Goal: Information Seeking & Learning: Learn about a topic

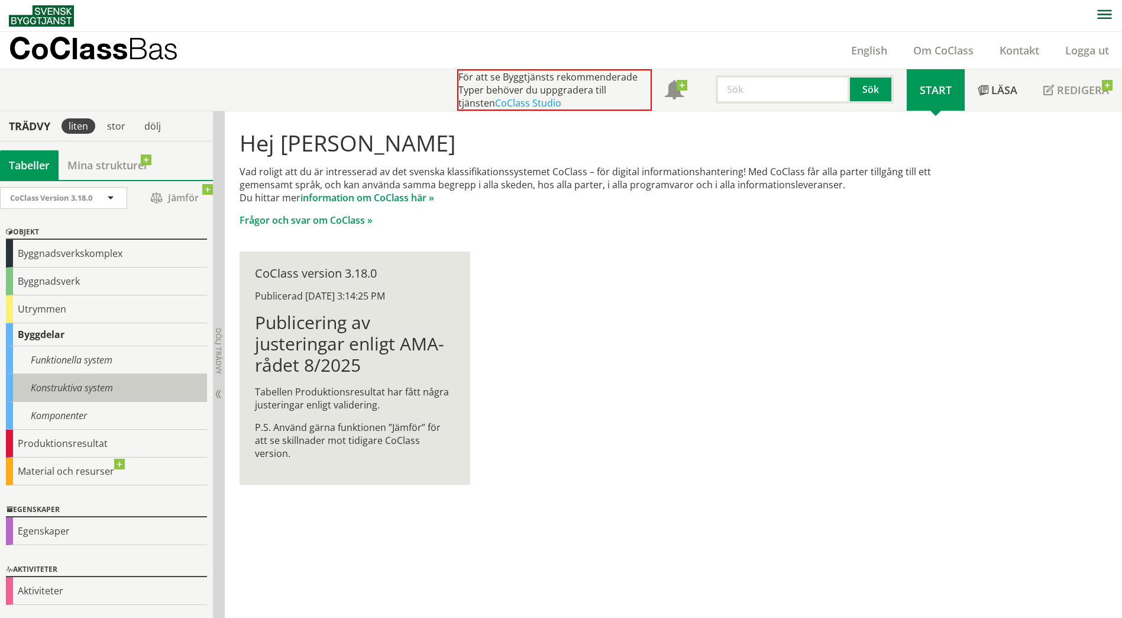
click at [62, 386] on div "Konstruktiva system" at bounding box center [106, 388] width 201 height 28
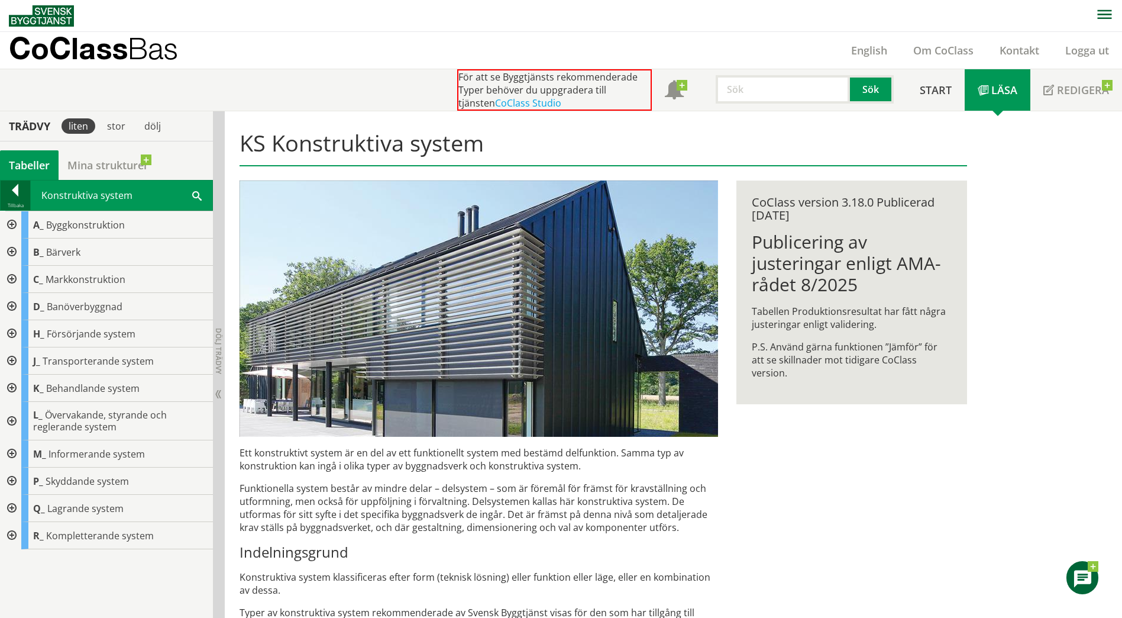
click at [10, 193] on div at bounding box center [16, 192] width 30 height 17
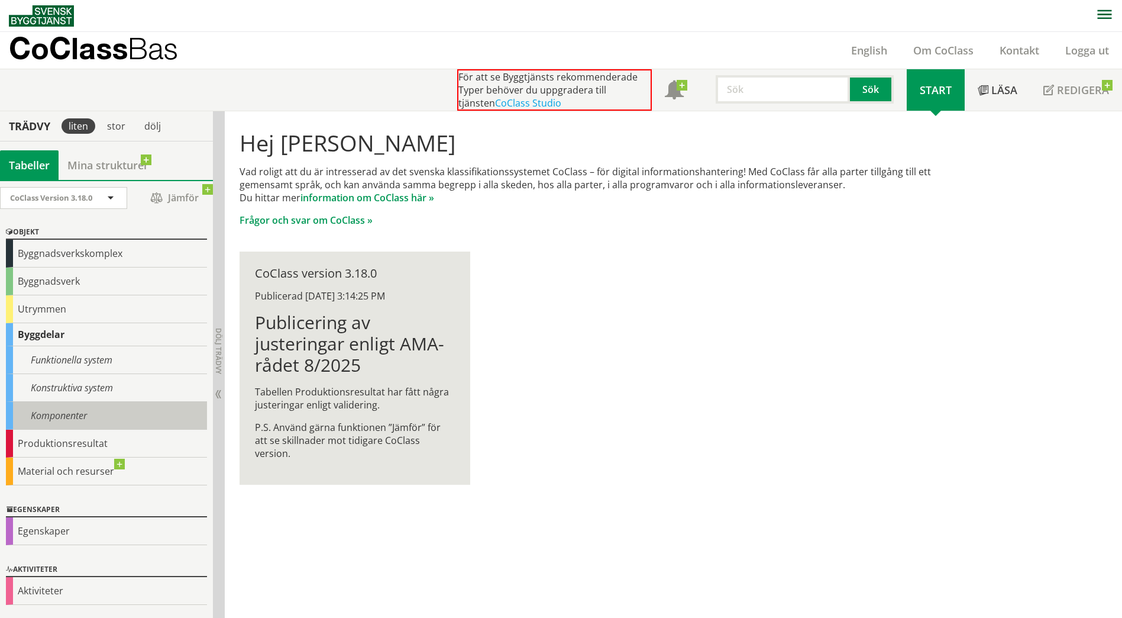
click at [56, 411] on div "Komponenter" at bounding box center [106, 416] width 201 height 28
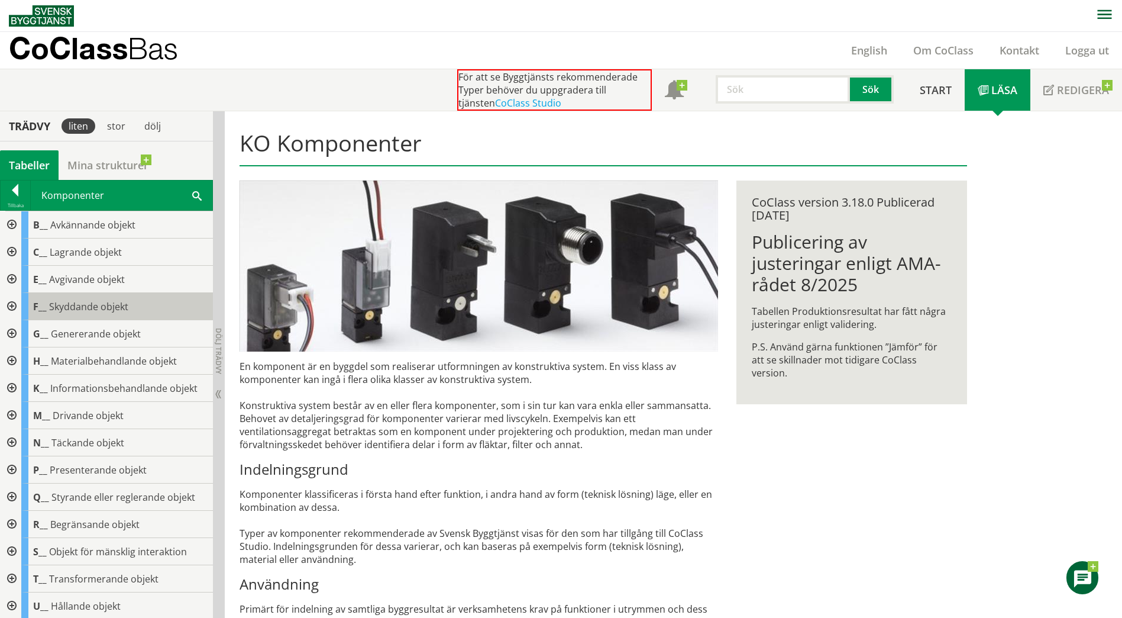
click at [91, 307] on span "Skyddande objekt" at bounding box center [88, 306] width 79 height 13
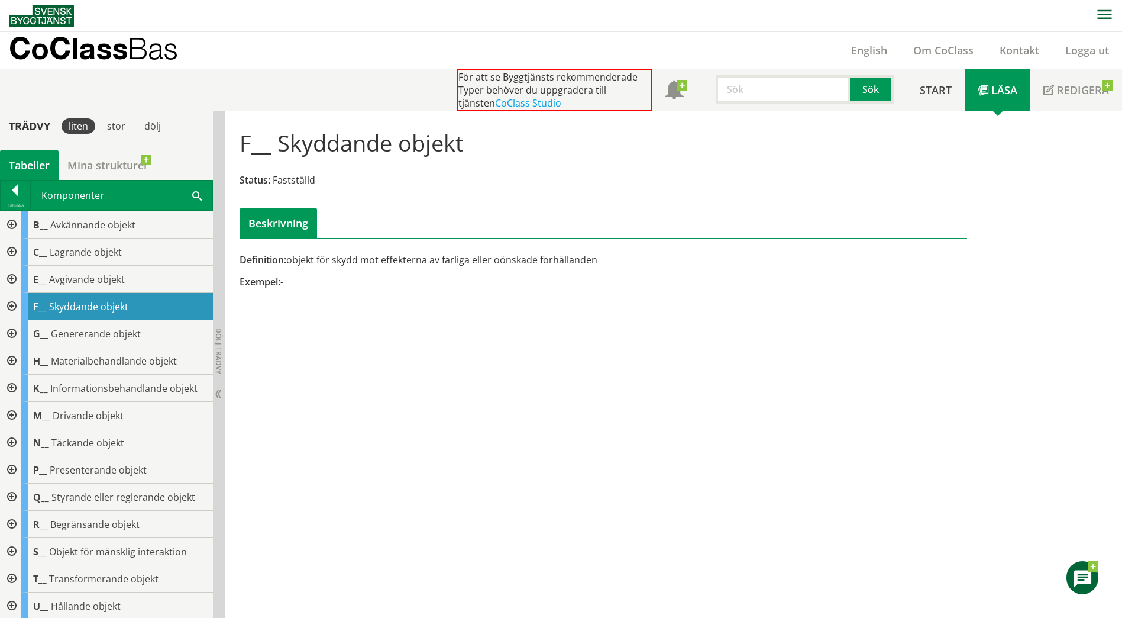
click at [14, 305] on div at bounding box center [10, 306] width 21 height 27
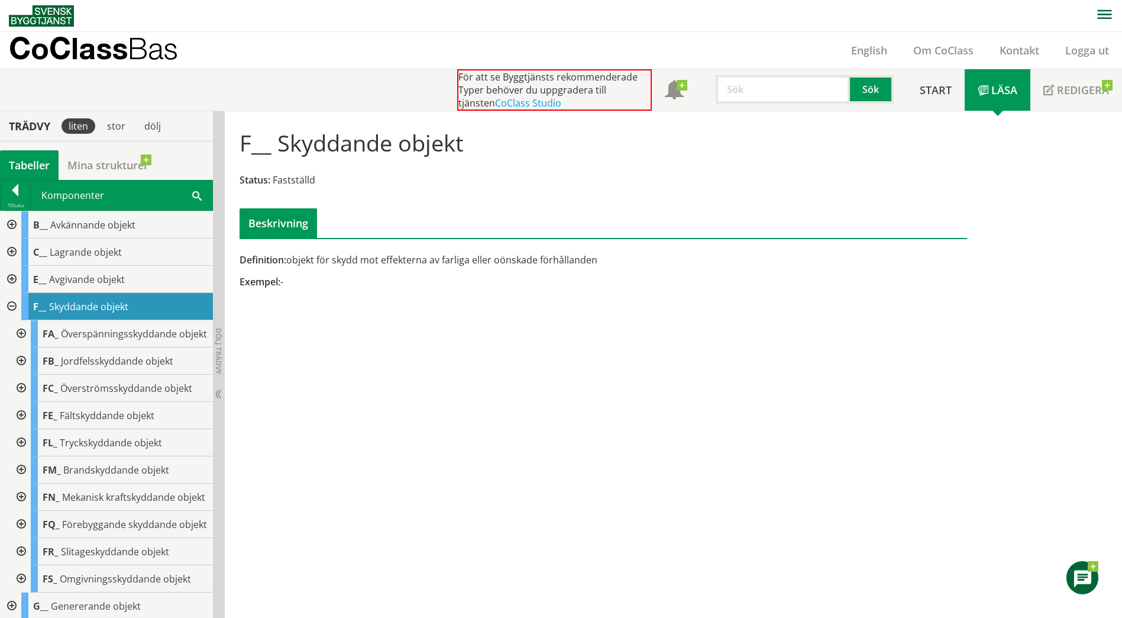
click at [21, 481] on div at bounding box center [19, 469] width 21 height 27
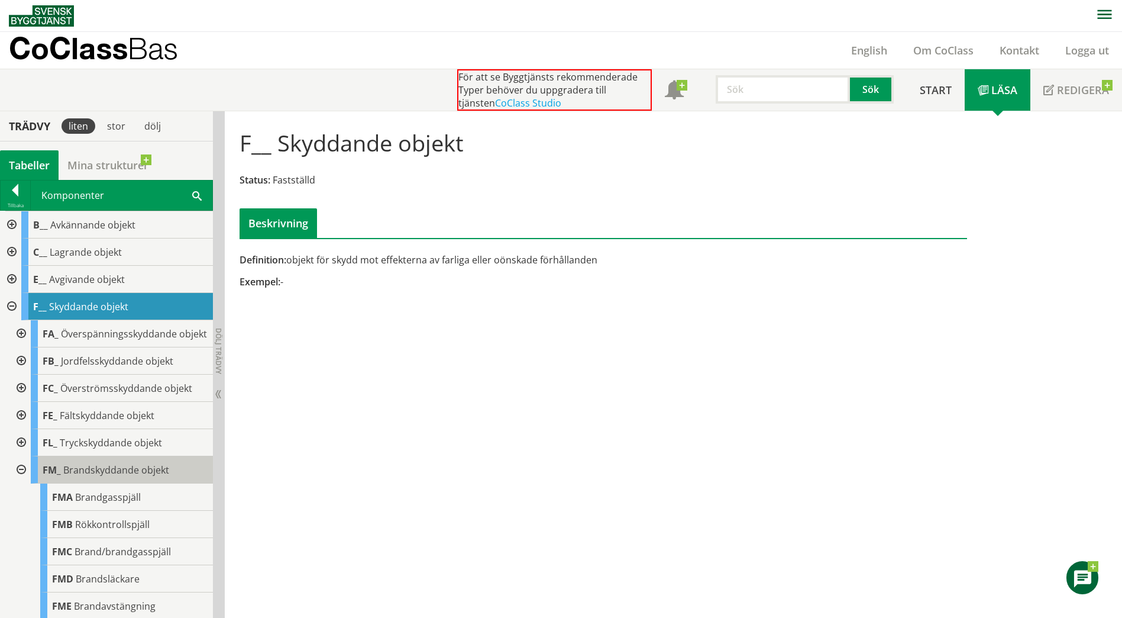
click at [117, 476] on span "Brandskyddande objekt" at bounding box center [116, 469] width 106 height 13
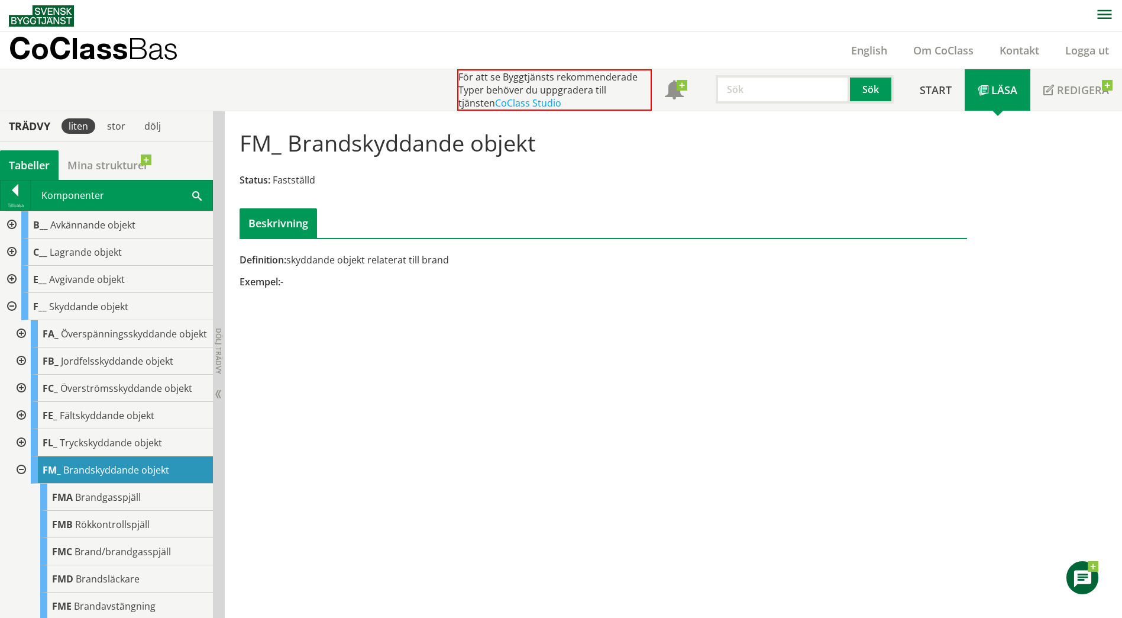
drag, startPoint x: 537, startPoint y: 143, endPoint x: 367, endPoint y: 137, distance: 169.9
click at [367, 137] on div "FM_ Brandskyddande objekt Status: Fastställd Beskrivning" at bounding box center [604, 179] width 746 height 118
click at [367, 137] on h1 "FM_ Brandskyddande objekt" at bounding box center [388, 143] width 296 height 26
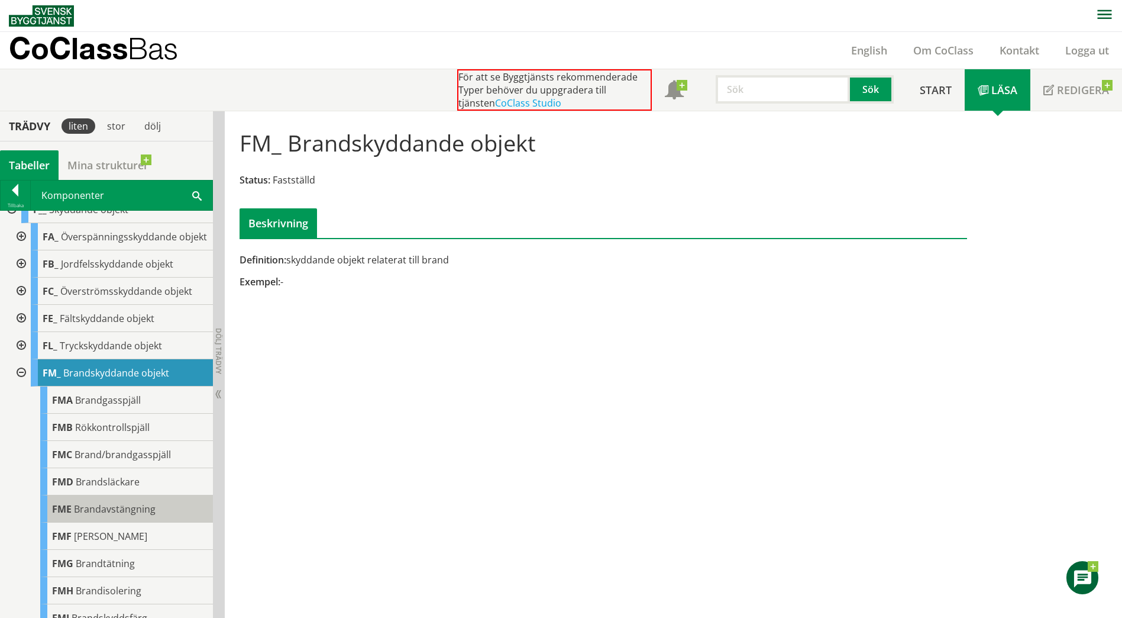
scroll to position [118, 0]
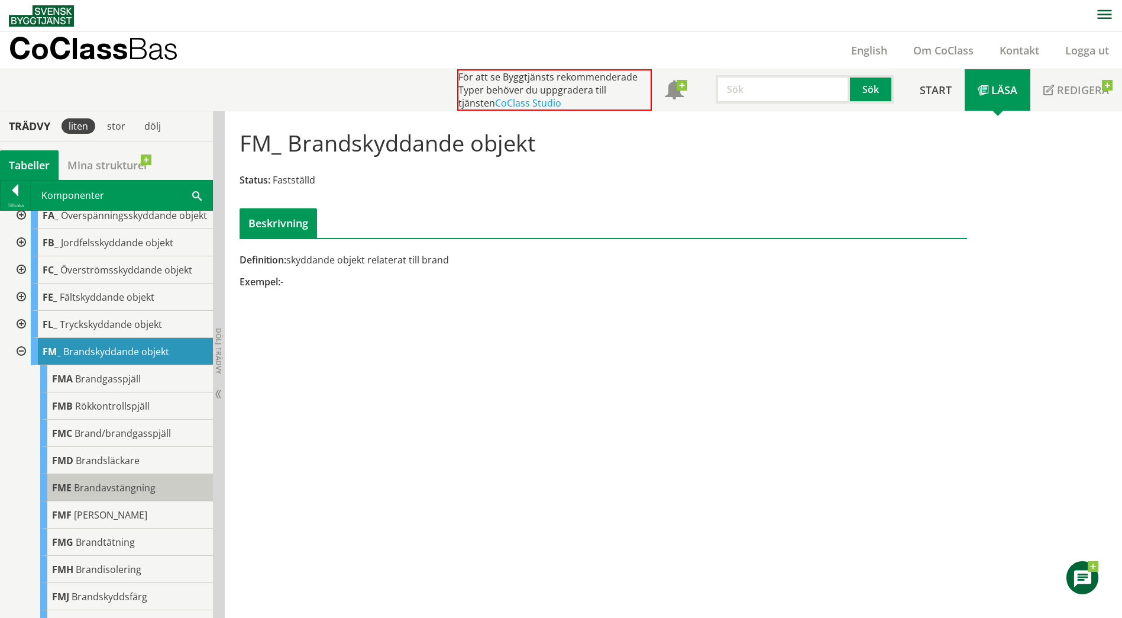
click at [118, 494] on span "Brandavstängning" at bounding box center [115, 487] width 82 height 13
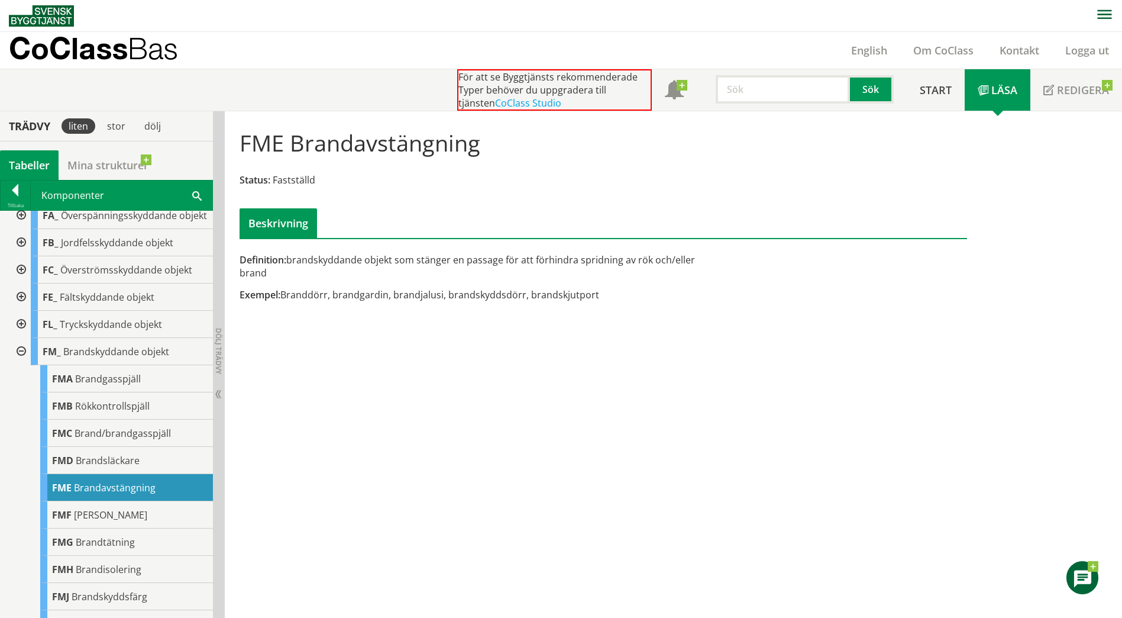
click at [16, 359] on div at bounding box center [19, 351] width 21 height 27
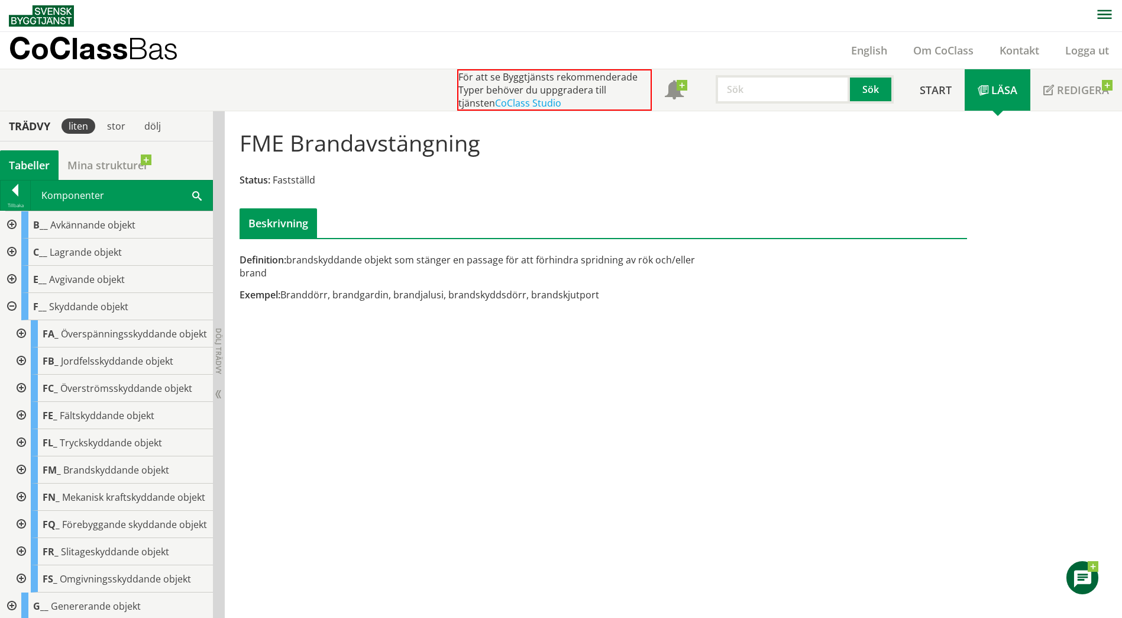
click at [11, 308] on div at bounding box center [10, 306] width 21 height 27
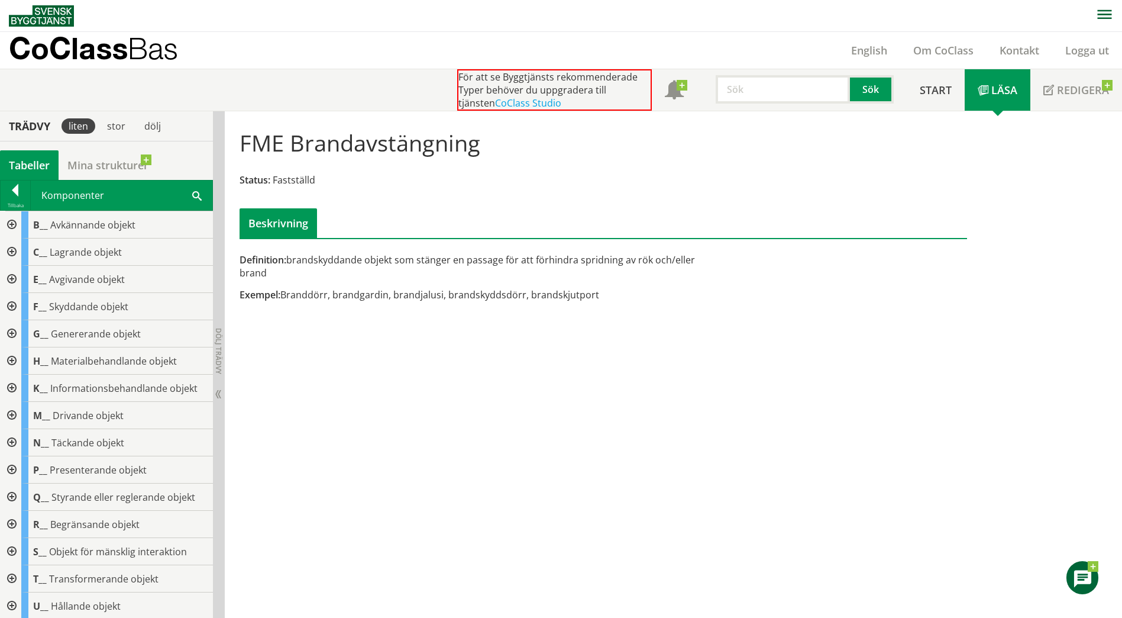
click at [11, 192] on div at bounding box center [16, 192] width 30 height 17
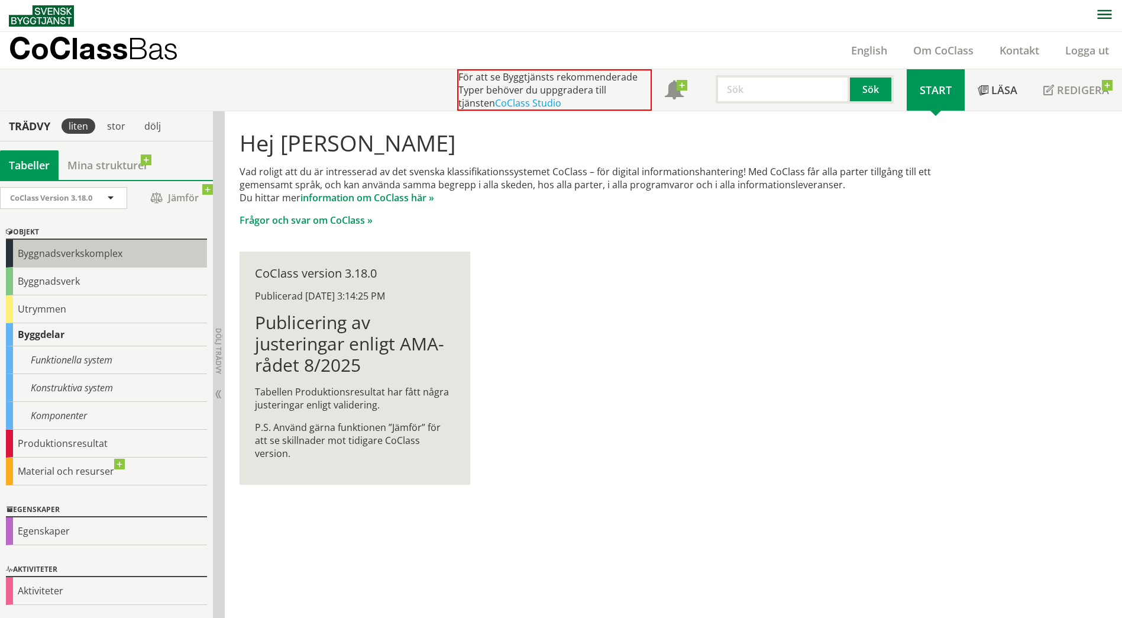
click at [70, 254] on div "Byggnadsverkskomplex" at bounding box center [106, 254] width 201 height 28
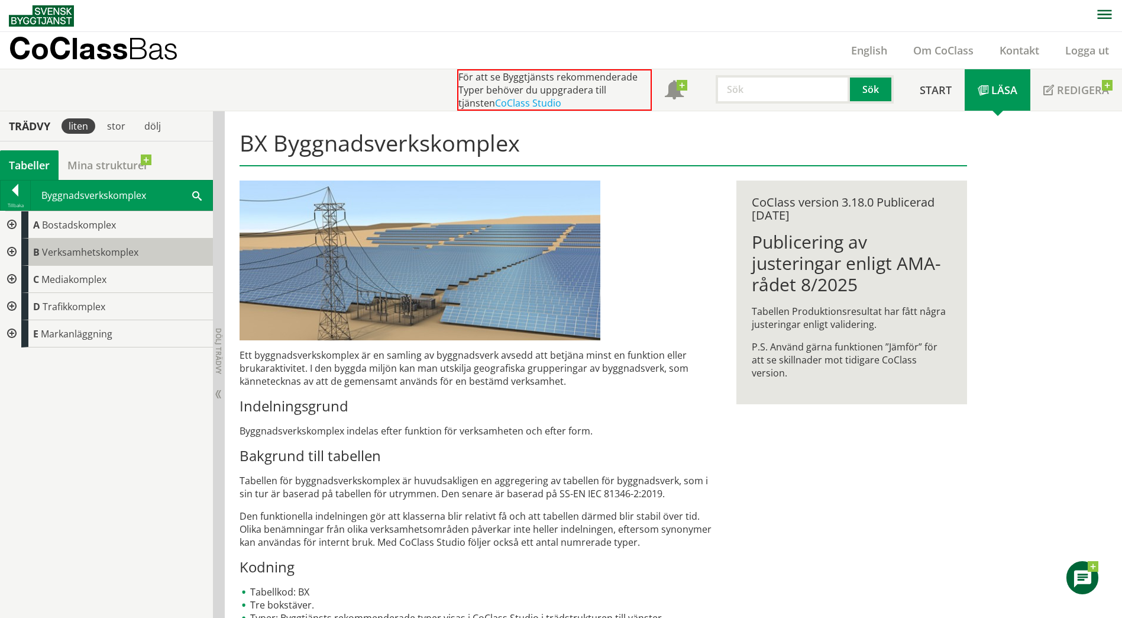
click at [102, 250] on span "Verksamhetskomplex" at bounding box center [90, 252] width 96 height 13
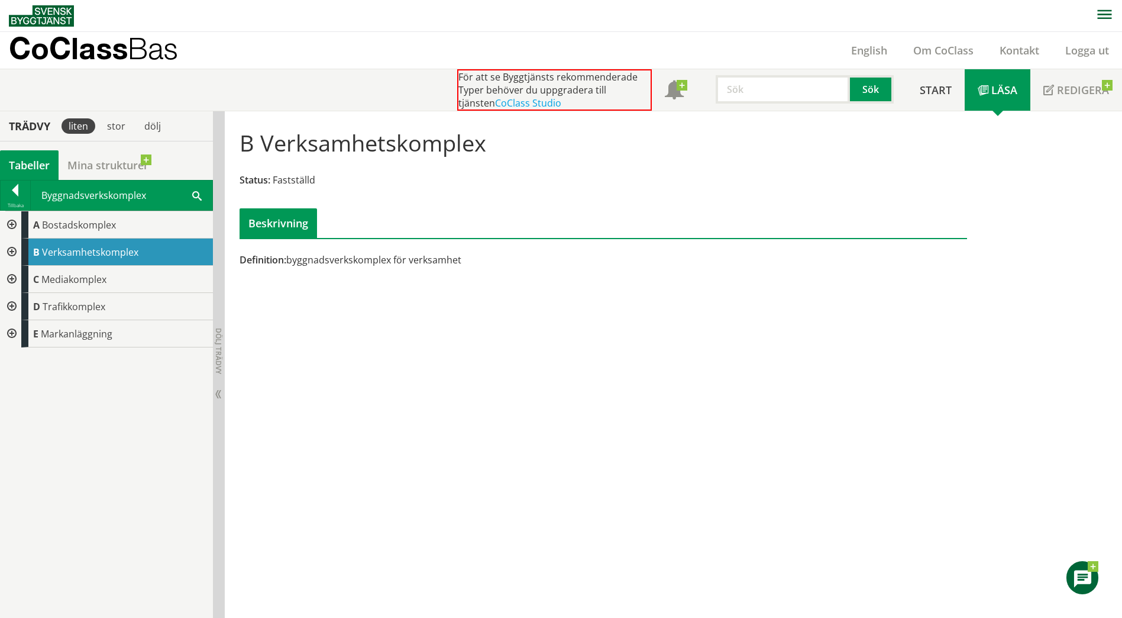
click at [8, 252] on div at bounding box center [10, 251] width 21 height 27
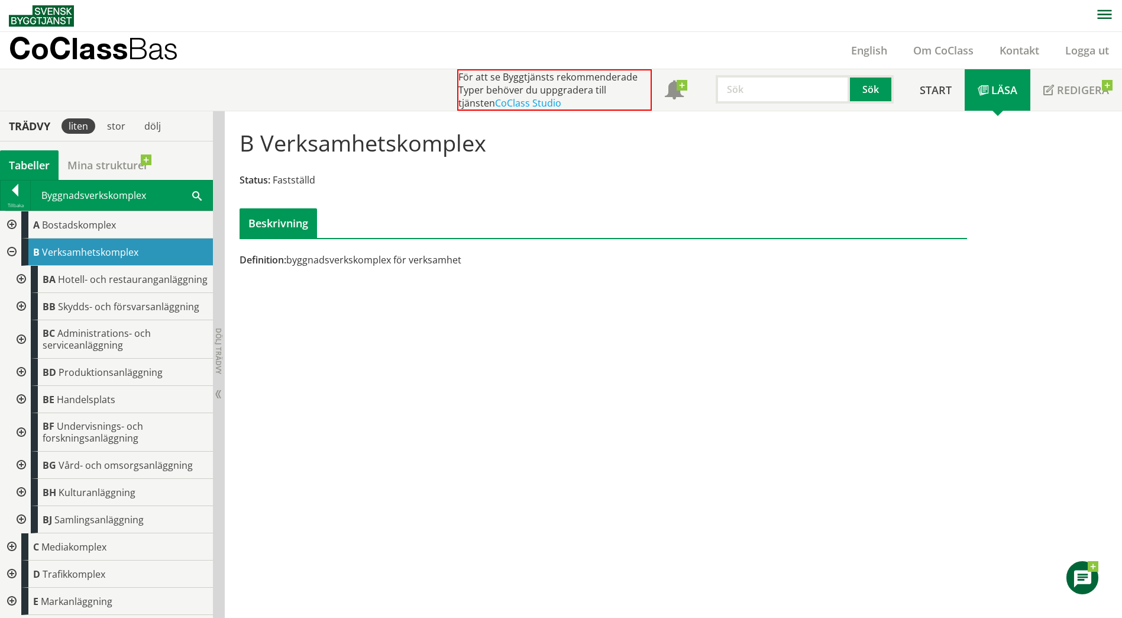
click at [20, 489] on div at bounding box center [19, 492] width 21 height 27
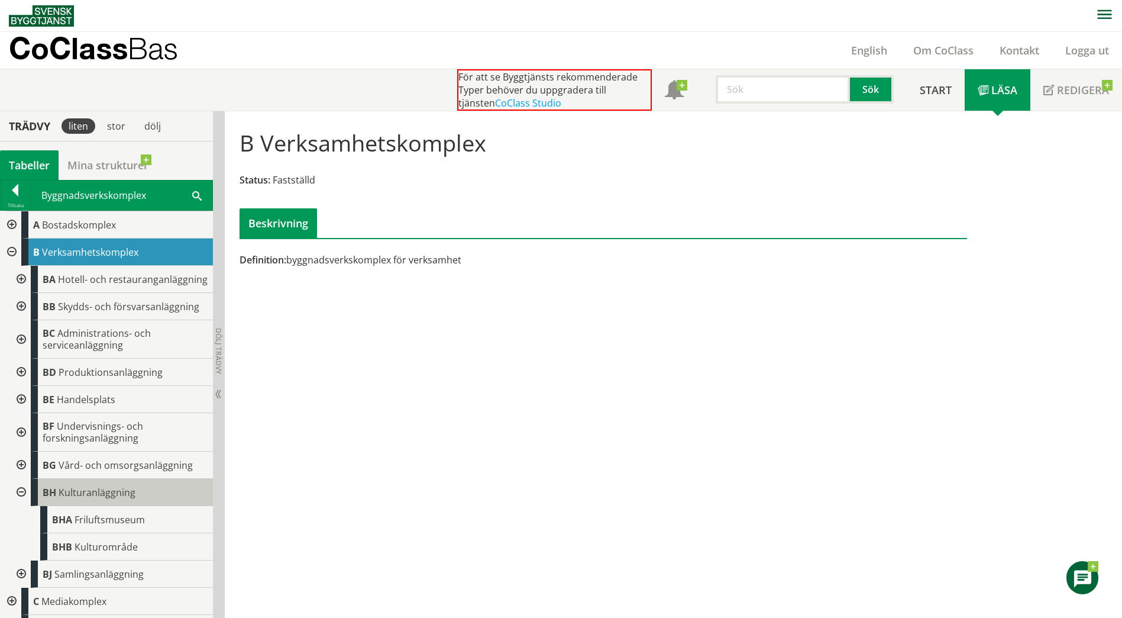
scroll to position [59, 0]
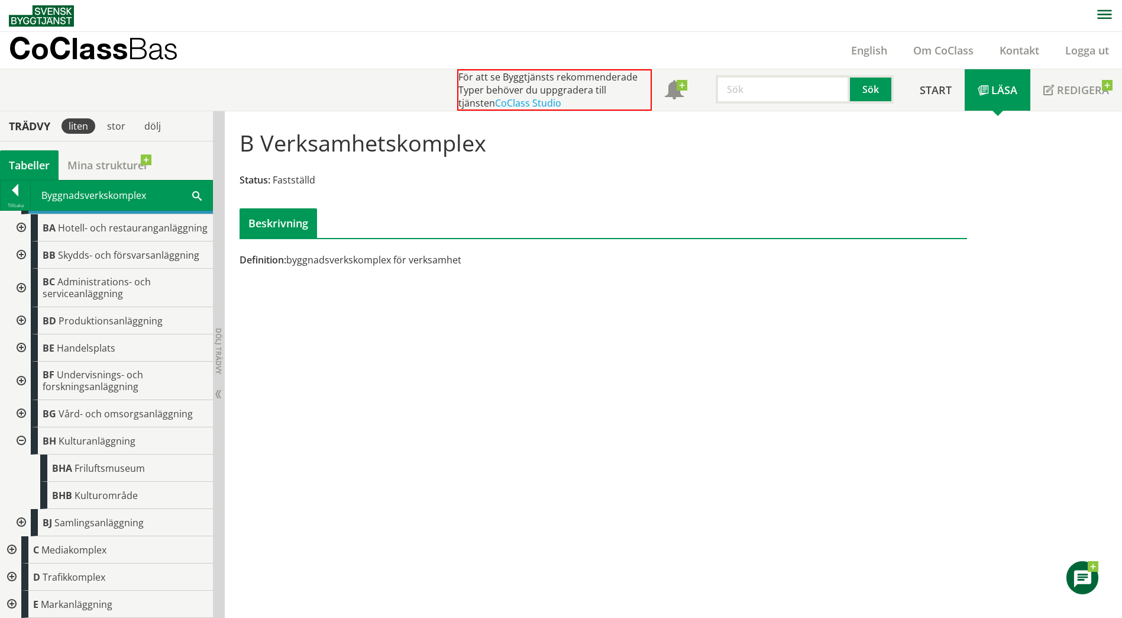
click at [22, 527] on div at bounding box center [19, 522] width 21 height 27
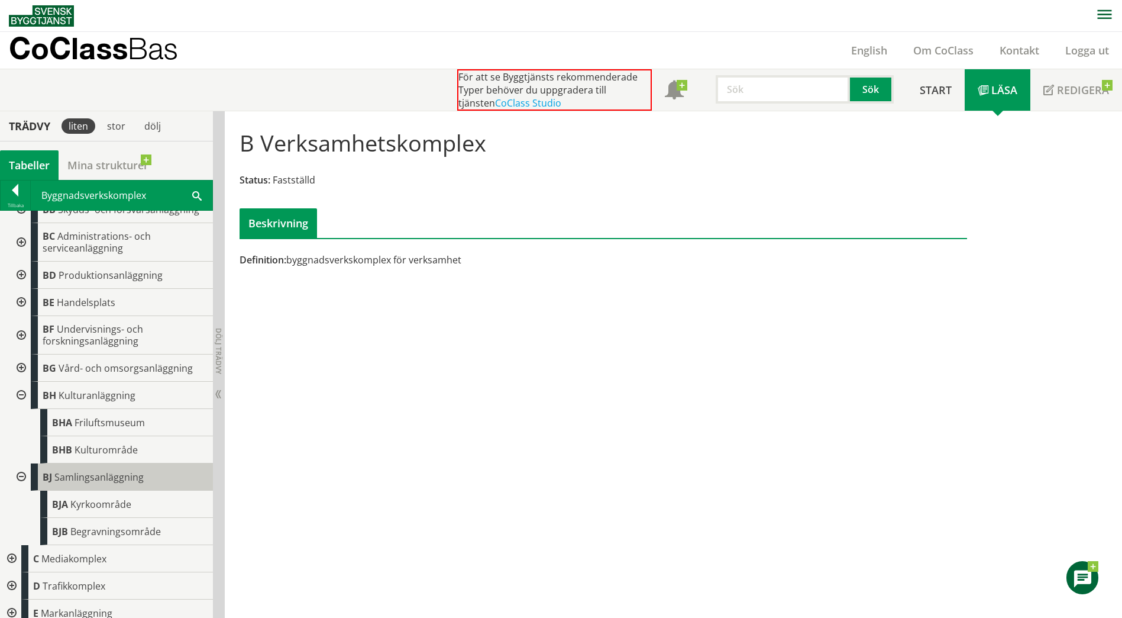
scroll to position [117, 0]
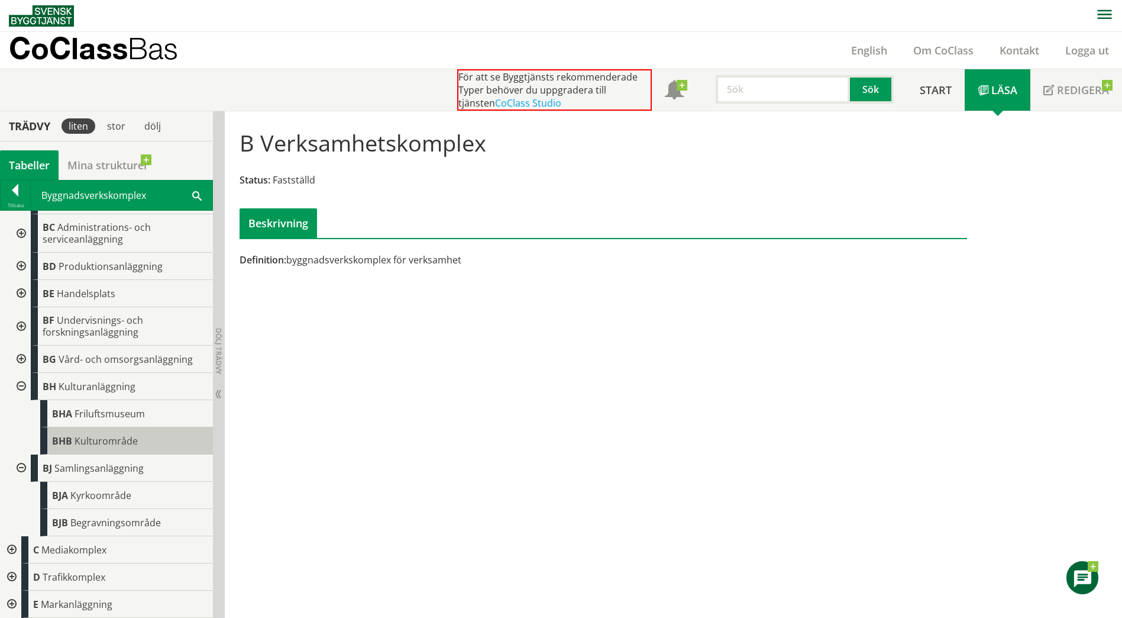
click at [119, 437] on span "Kulturområde" at bounding box center [106, 440] width 63 height 13
